Goal: Task Accomplishment & Management: Manage account settings

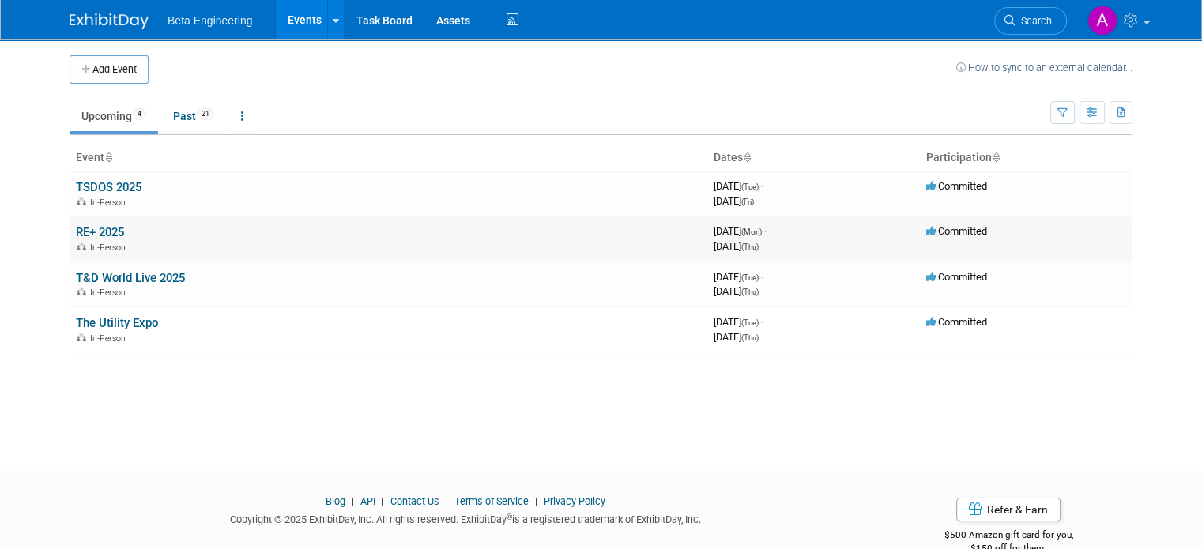
click at [101, 225] on link "RE+ 2025" at bounding box center [100, 232] width 48 height 14
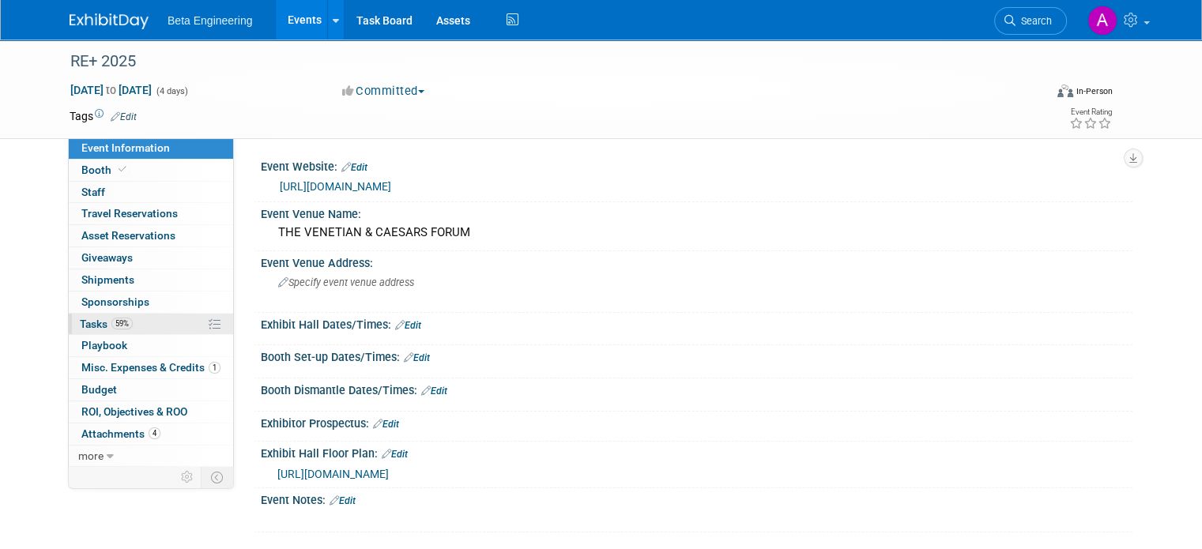
click at [80, 321] on span "Tasks 59%" at bounding box center [106, 324] width 53 height 13
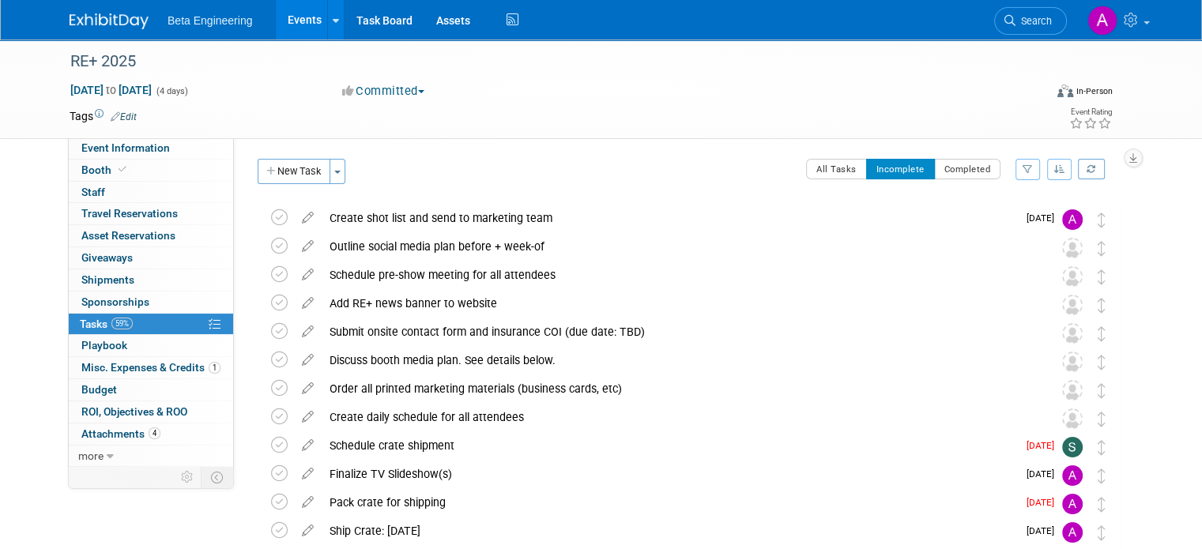
click at [1065, 172] on icon "button" at bounding box center [1059, 168] width 11 height 9
click at [1016, 235] on link "By Due Date" at bounding box center [1014, 242] width 113 height 22
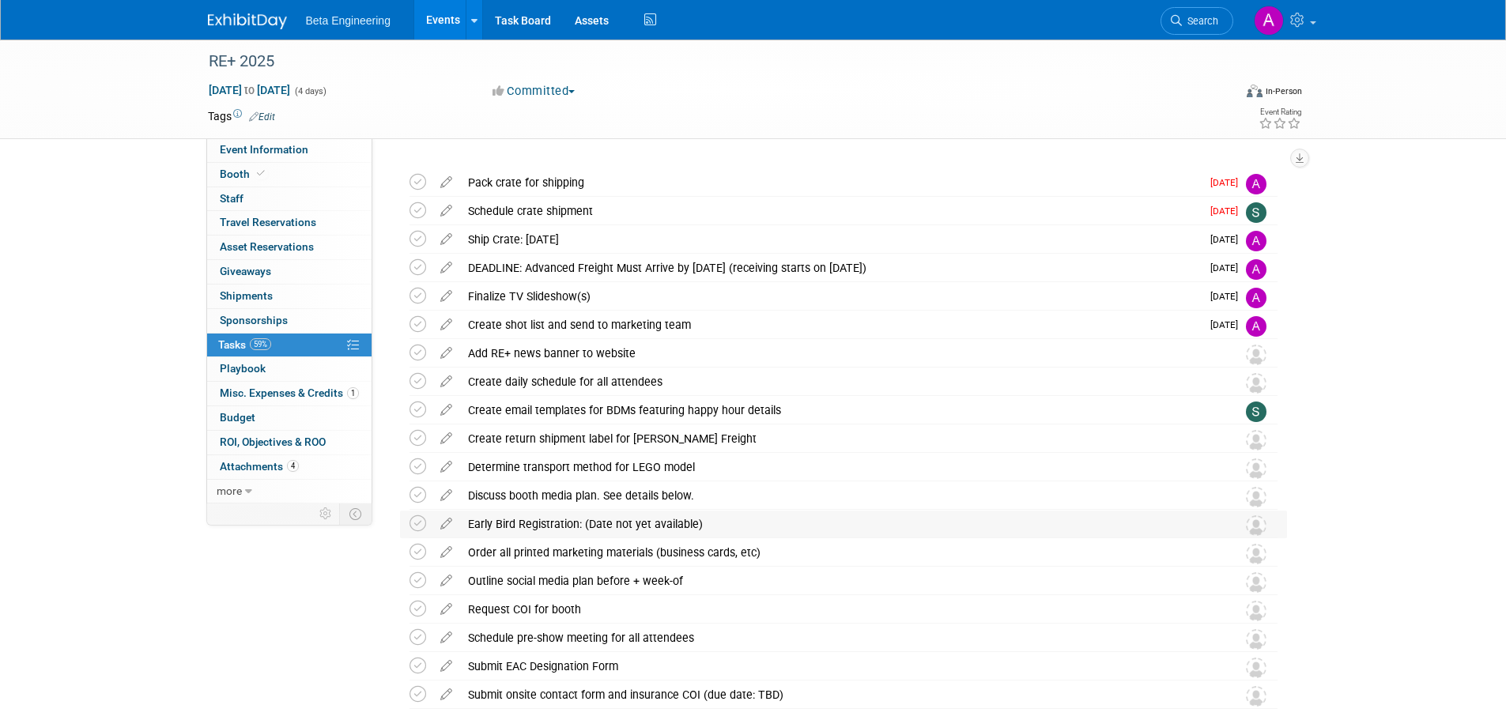
scroll to position [79, 0]
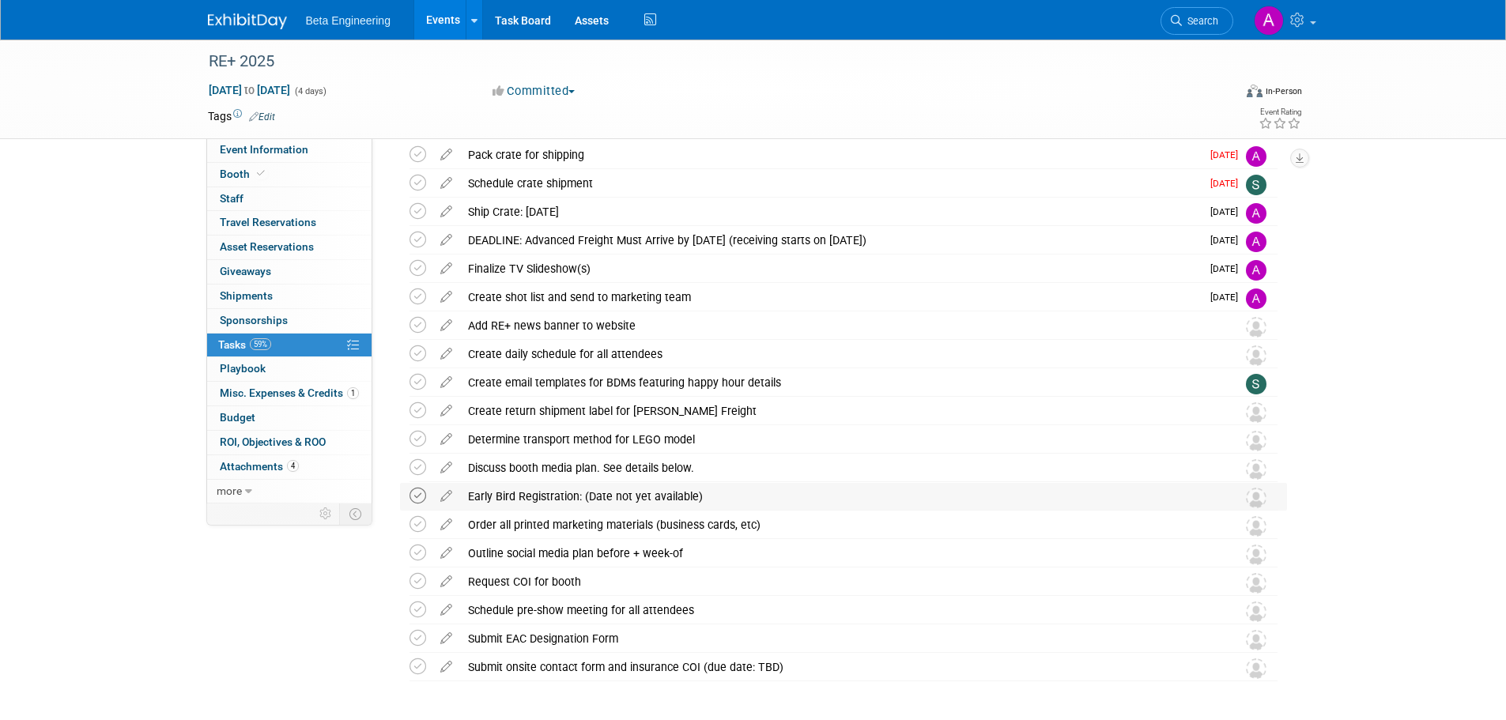
click at [416, 499] on icon at bounding box center [417, 496] width 17 height 17
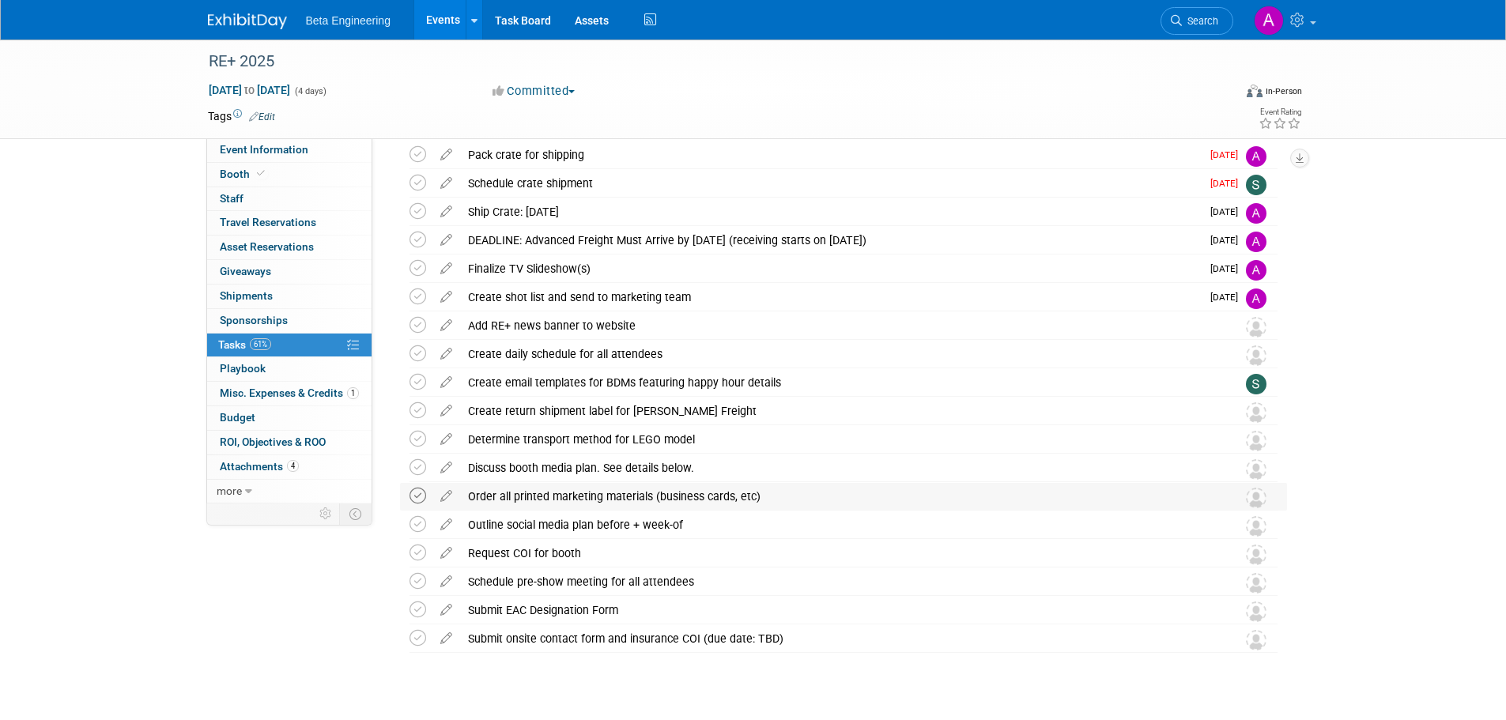
click at [414, 495] on icon at bounding box center [417, 496] width 17 height 17
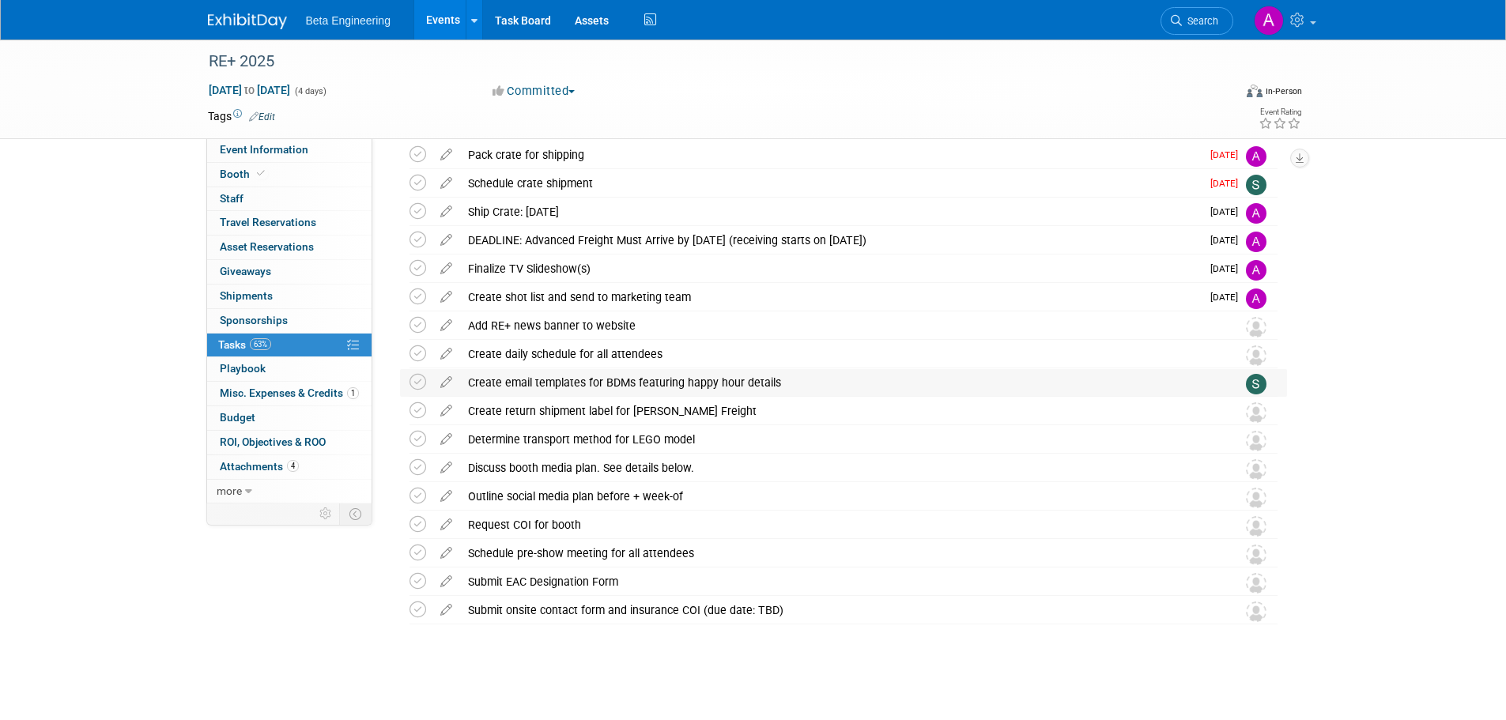
scroll to position [0, 0]
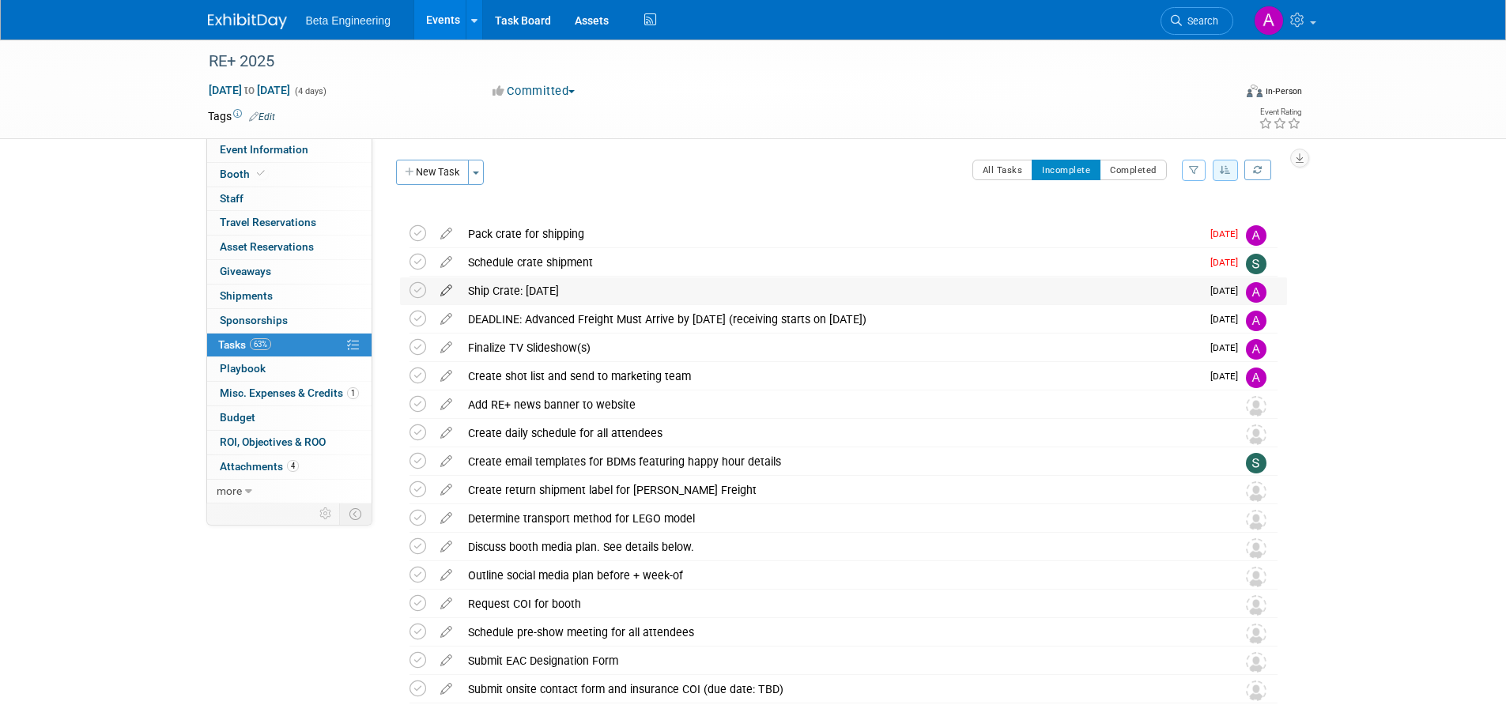
click at [447, 288] on icon at bounding box center [446, 287] width 28 height 20
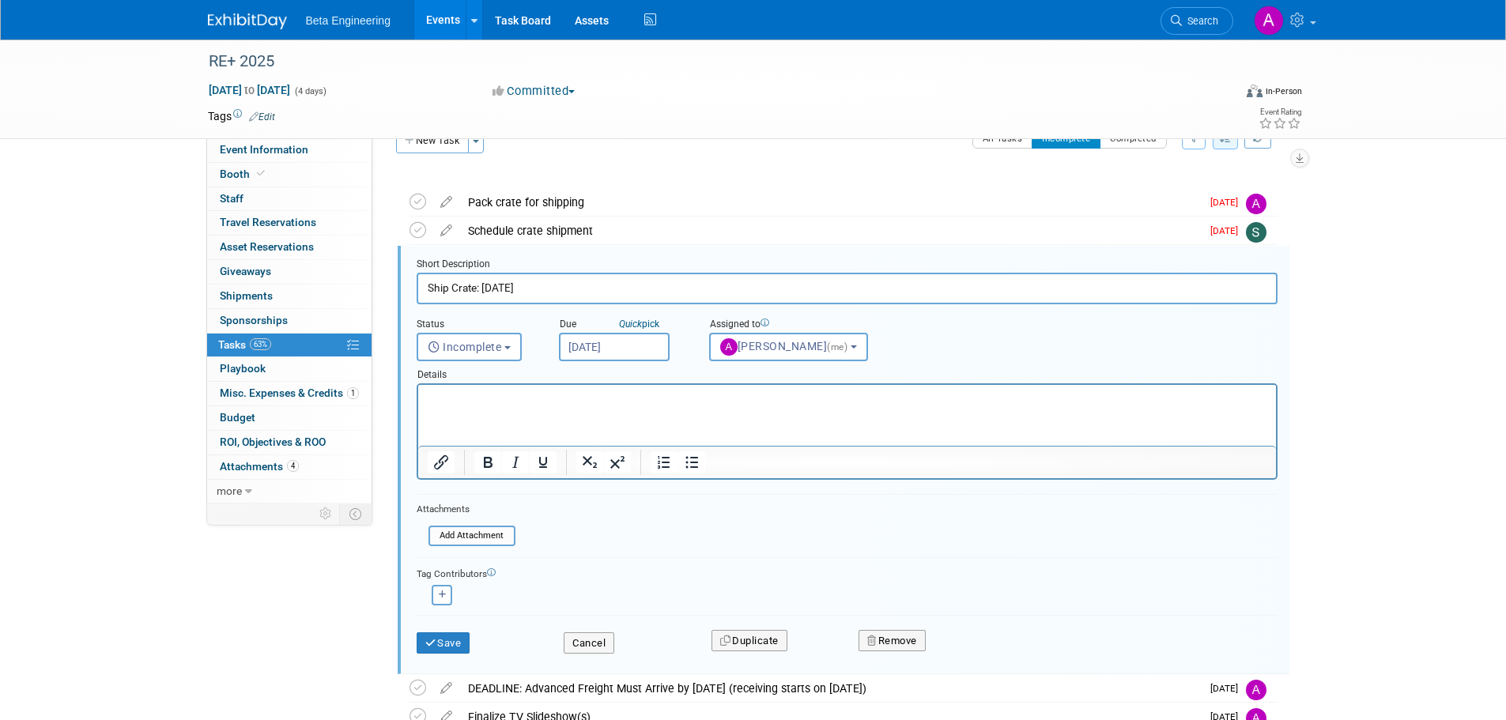
scroll to position [46, 0]
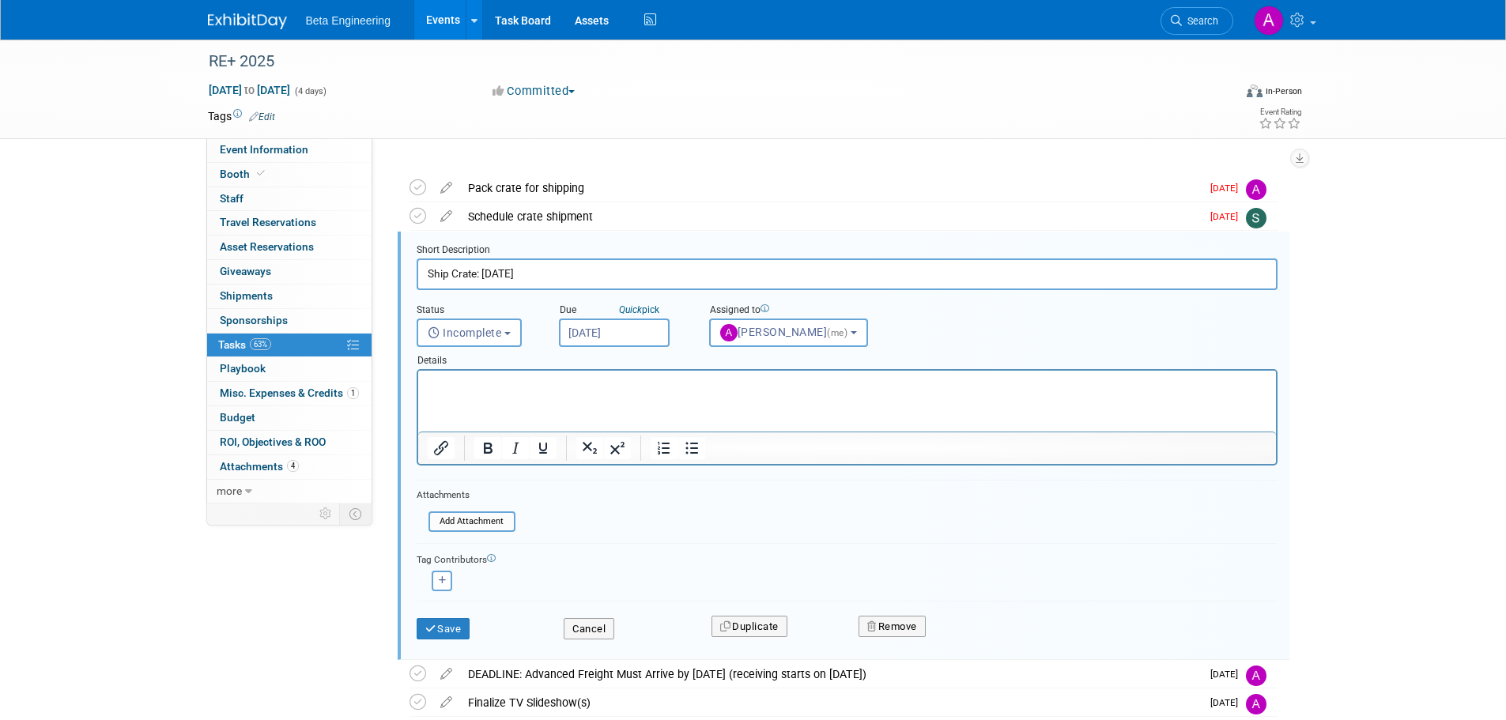
click at [520, 273] on input "Ship Crate: Aug 15" at bounding box center [847, 273] width 861 height 31
type input "Ship Crate: Aug 18"
click at [620, 324] on input "Aug 15, 2025" at bounding box center [614, 333] width 111 height 28
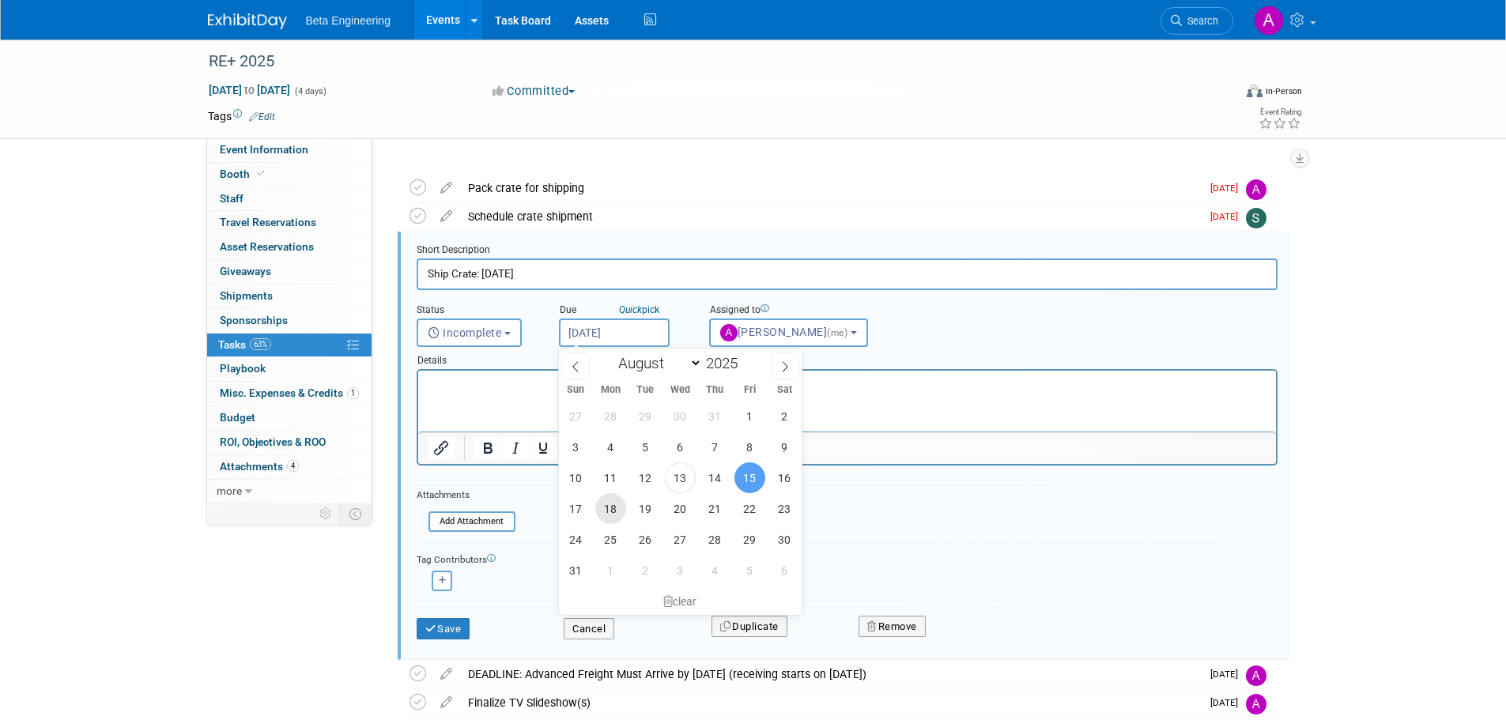
click at [613, 508] on span "18" at bounding box center [610, 508] width 31 height 31
type input "Aug 18, 2025"
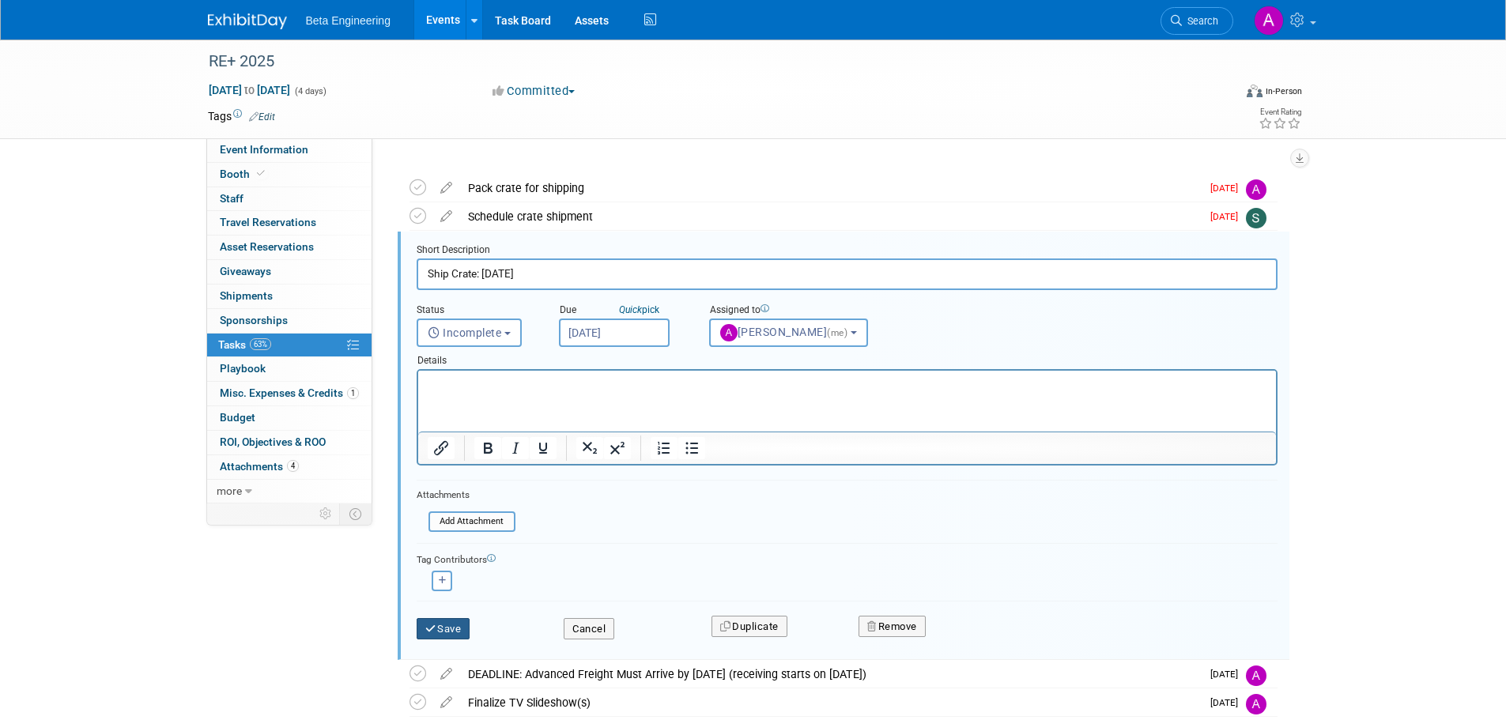
click at [456, 549] on button "Save" at bounding box center [444, 629] width 54 height 22
